Goal: Use online tool/utility

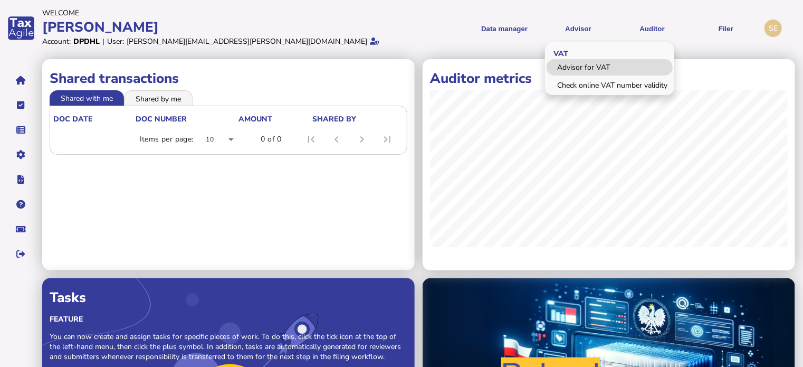
click at [570, 67] on link "Advisor for VAT" at bounding box center [609, 67] width 126 height 16
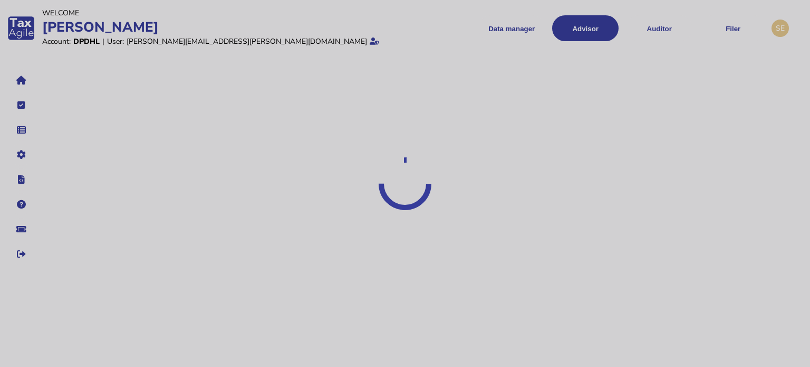
select select "*****"
select select "****"
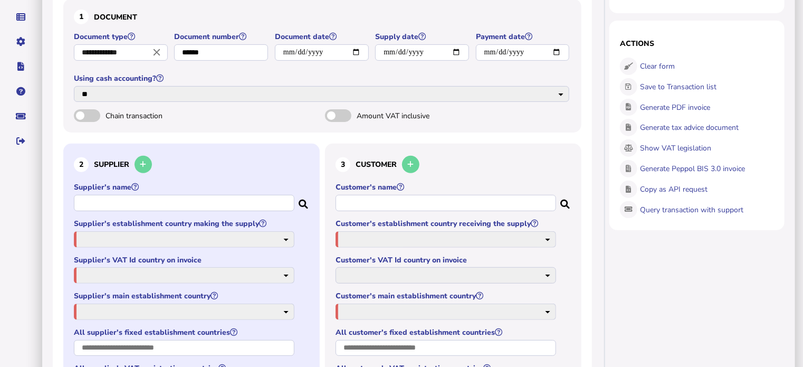
scroll to position [158, 0]
